Goal: Task Accomplishment & Management: Manage account settings

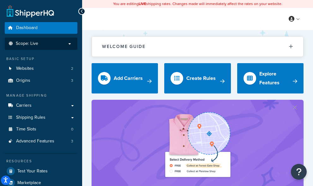
click at [69, 42] on p "Scope: Live" at bounding box center [41, 43] width 67 height 5
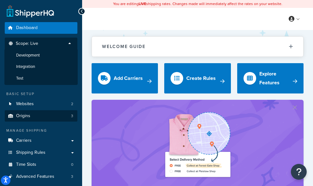
click at [61, 77] on li "Test" at bounding box center [40, 79] width 73 height 12
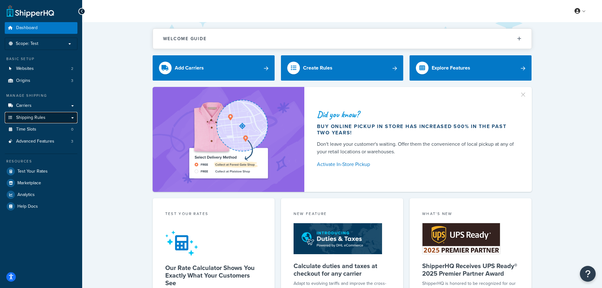
click at [50, 118] on link "Shipping Rules" at bounding box center [41, 118] width 73 height 12
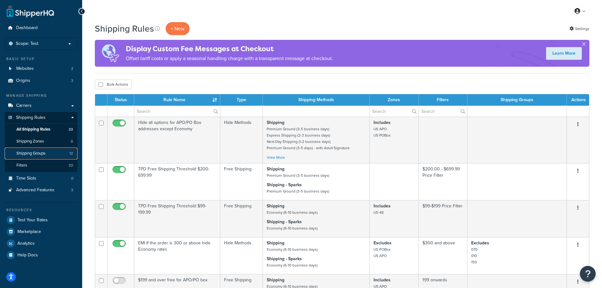
click at [51, 153] on link "Shipping Groups 12" at bounding box center [41, 154] width 73 height 12
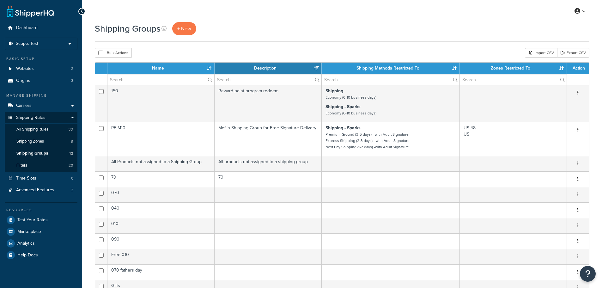
select select "15"
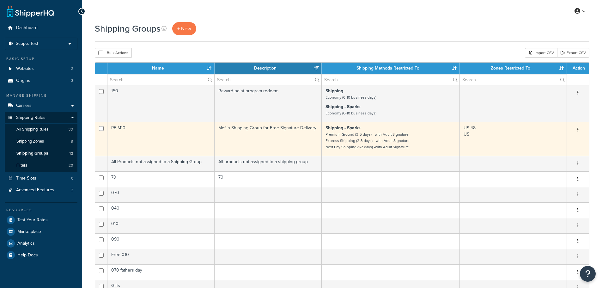
click at [186, 143] on td "PE-M10" at bounding box center [160, 139] width 107 height 34
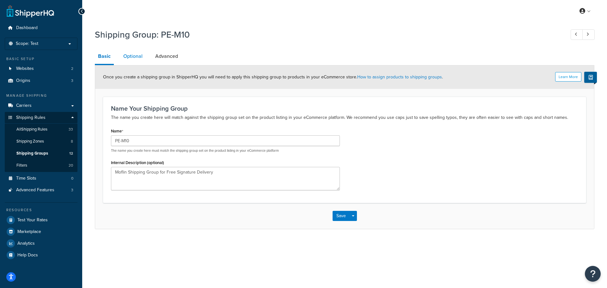
click at [139, 55] on link "Optional" at bounding box center [133, 56] width 26 height 15
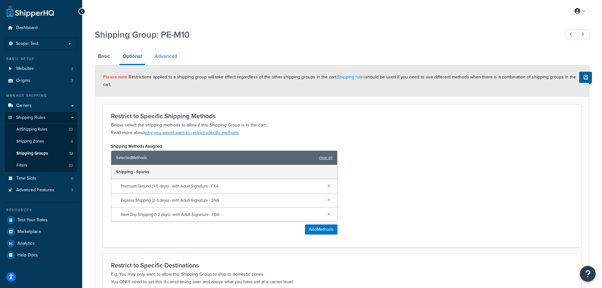
click at [173, 59] on link "Advanced" at bounding box center [165, 56] width 29 height 15
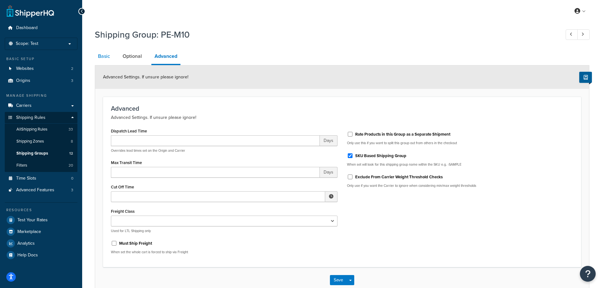
click at [104, 57] on link "Basic" at bounding box center [104, 56] width 18 height 15
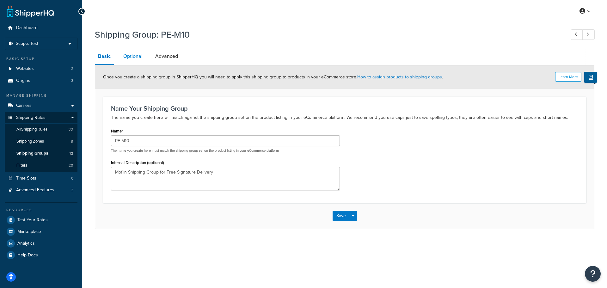
click at [127, 57] on link "Optional" at bounding box center [133, 56] width 26 height 15
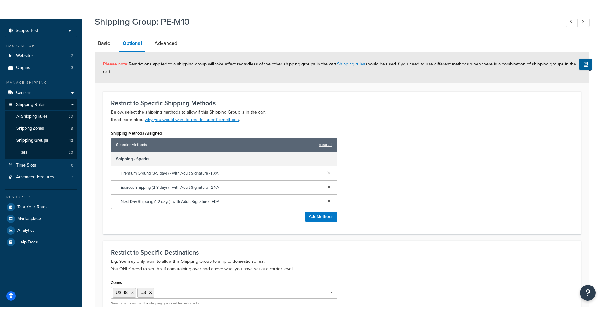
scroll to position [32, 0]
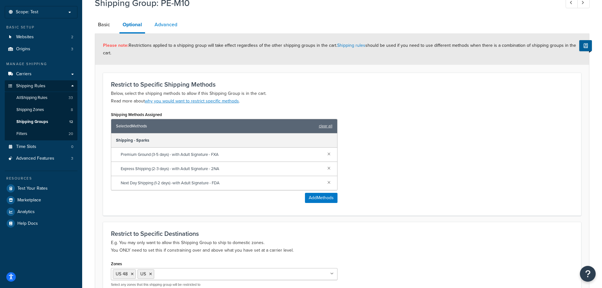
click at [163, 29] on link "Advanced" at bounding box center [165, 24] width 29 height 15
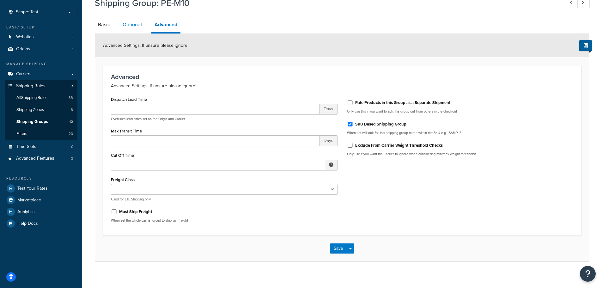
click at [129, 25] on link "Optional" at bounding box center [132, 24] width 26 height 15
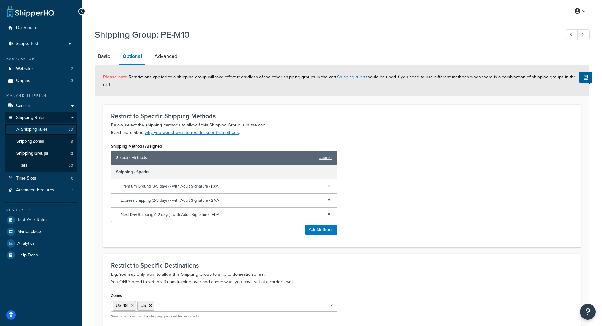
click at [45, 129] on span "All Shipping Rules" at bounding box center [31, 129] width 31 height 5
click at [55, 154] on link "Shipping Groups 12" at bounding box center [41, 154] width 73 height 12
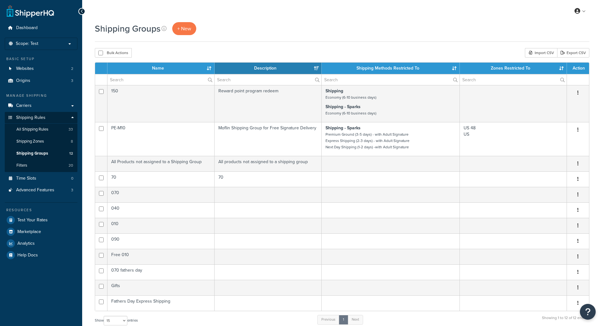
select select "15"
click at [183, 25] on span "+ New" at bounding box center [184, 28] width 14 height 7
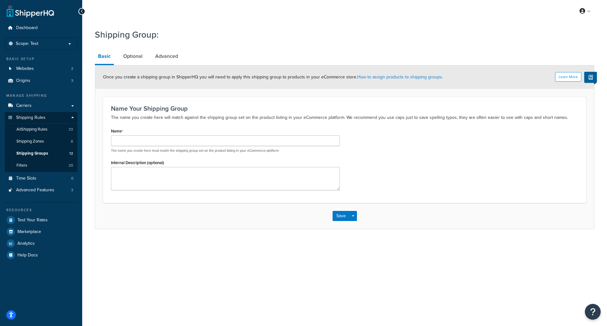
click at [138, 137] on div "Name The name you create here must match the shipping group set on the product …" at bounding box center [225, 139] width 229 height 27
click at [138, 137] on input "Name" at bounding box center [225, 140] width 229 height 11
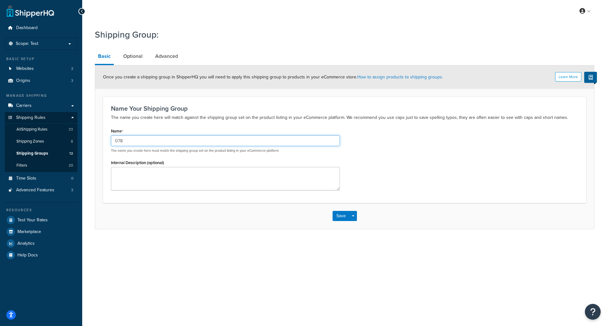
type input "078"
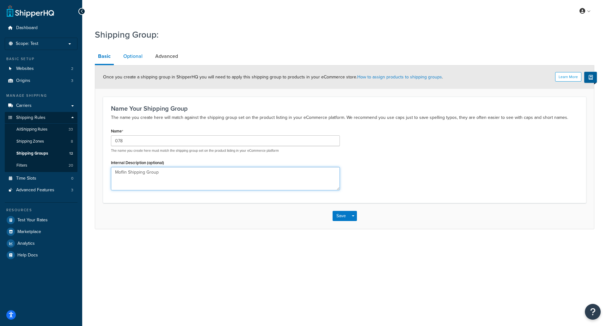
type textarea "Moflin Shipping Group"
click at [129, 56] on link "Optional" at bounding box center [133, 56] width 26 height 15
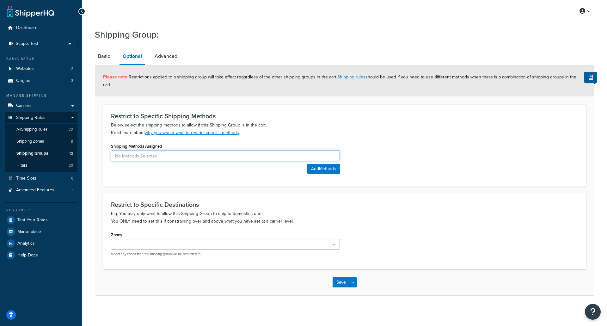
click at [189, 152] on input at bounding box center [225, 155] width 229 height 11
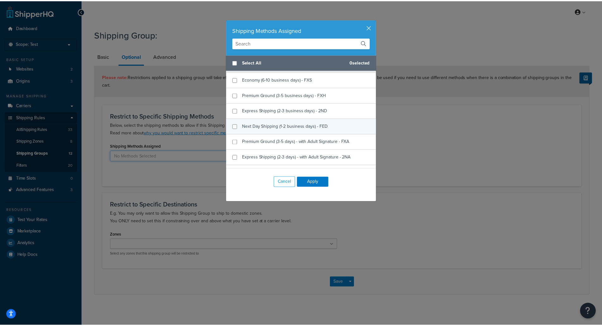
scroll to position [379, 0]
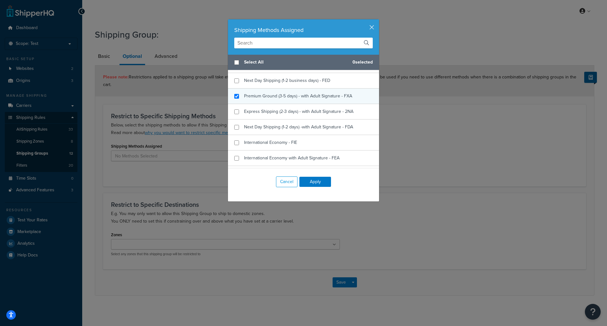
checkbox input "true"
click at [263, 100] on div "Premium Ground (3-5 days) - with Adult Signature - FXA" at bounding box center [298, 96] width 108 height 9
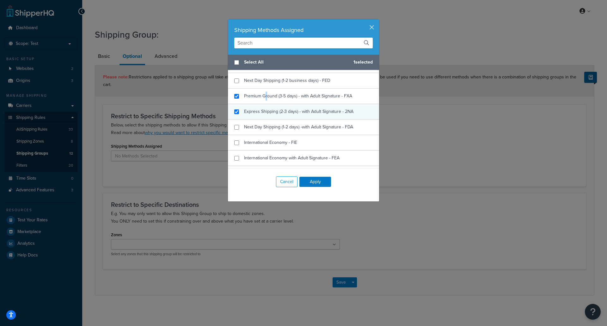
checkbox input "true"
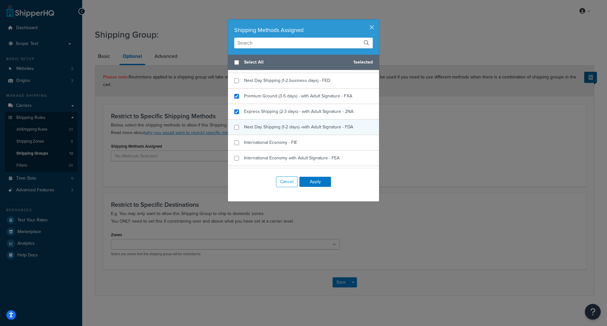
drag, startPoint x: 259, startPoint y: 113, endPoint x: 257, endPoint y: 124, distance: 10.9
click at [259, 113] on span "Express Shipping (2-3 days) - with Adult Signature - 2NA" at bounding box center [298, 111] width 109 height 7
checkbox input "true"
click at [257, 127] on span "Next Day Shipping (1-2 days) -with Adult Signature - FDA" at bounding box center [298, 127] width 109 height 7
click at [320, 180] on button "Apply" at bounding box center [315, 182] width 32 height 10
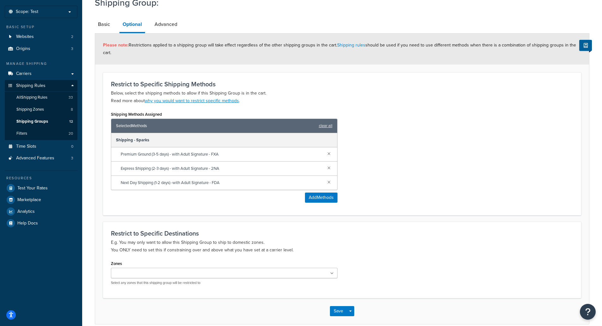
scroll to position [62, 0]
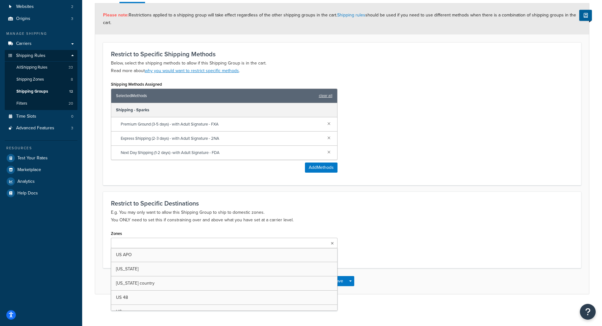
click at [159, 246] on input "Zones" at bounding box center [141, 243] width 56 height 7
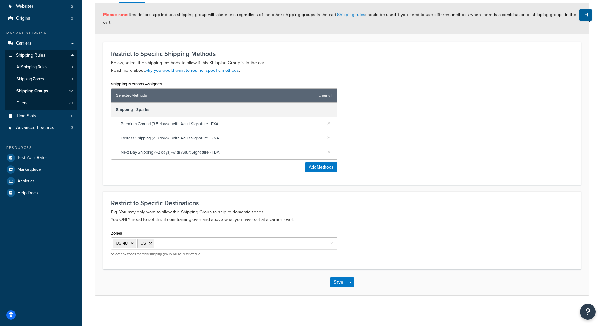
click at [360, 212] on p "E.g. You may only want to allow this Shipping Group to ship to domestic zones. …" at bounding box center [342, 215] width 462 height 15
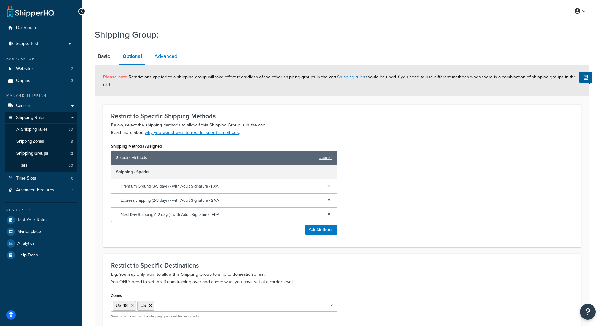
click at [169, 55] on link "Advanced" at bounding box center [165, 56] width 29 height 15
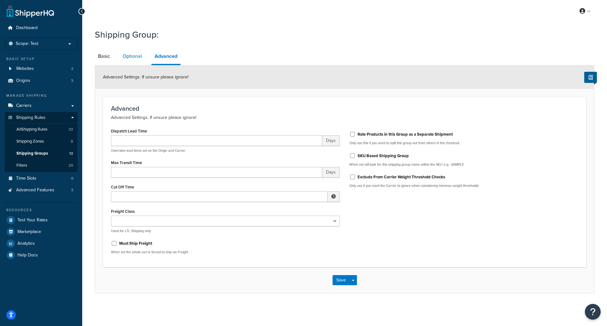
click at [124, 59] on link "Optional" at bounding box center [132, 56] width 26 height 15
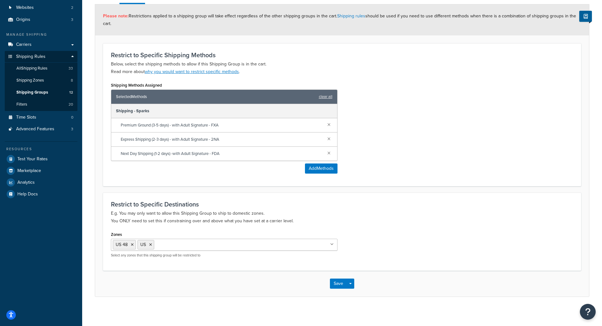
scroll to position [64, 0]
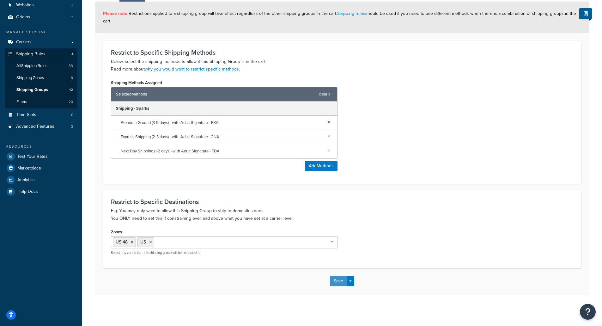
drag, startPoint x: 337, startPoint y: 281, endPoint x: 306, endPoint y: 243, distance: 49.1
click at [337, 280] on button "Save" at bounding box center [338, 281] width 17 height 10
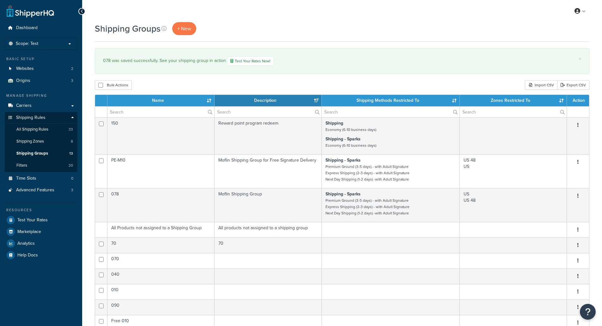
select select "15"
